Goal: Information Seeking & Learning: Check status

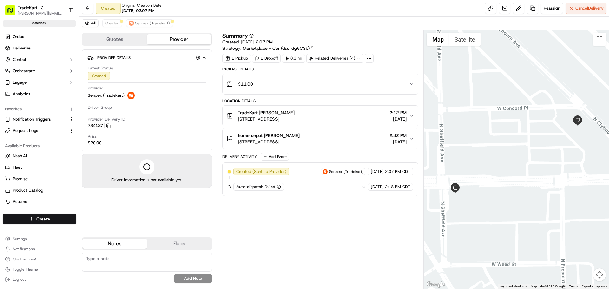
click at [364, 115] on div "TradeKart [PERSON_NAME] [STREET_ADDRESS] 2:12 PM [DATE]" at bounding box center [317, 115] width 182 height 13
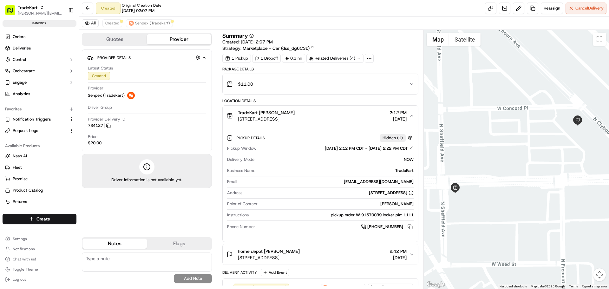
click at [354, 254] on div "home depot [PERSON_NAME] [STREET_ADDRESS] 2:42 PM [DATE]" at bounding box center [317, 254] width 182 height 13
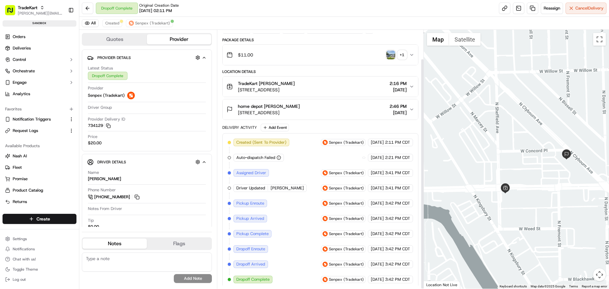
scroll to position [32, 0]
